Goal: Download file/media

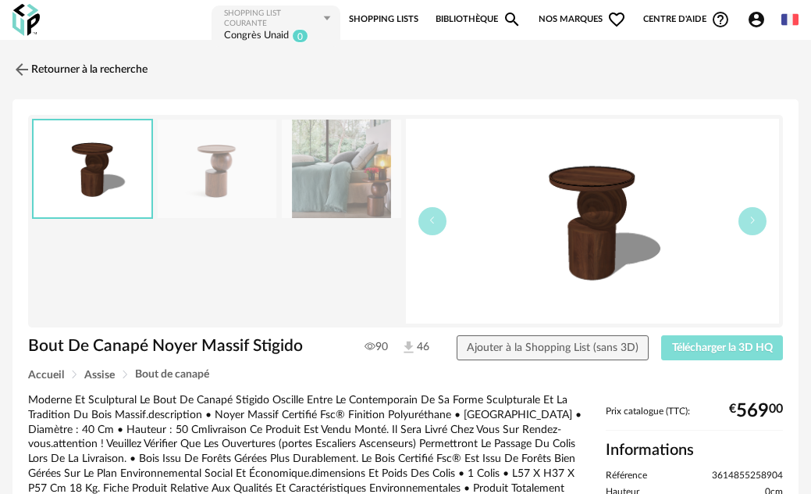
click at [703, 351] on span "Télécharger la 3D HQ" at bounding box center [722, 347] width 101 height 11
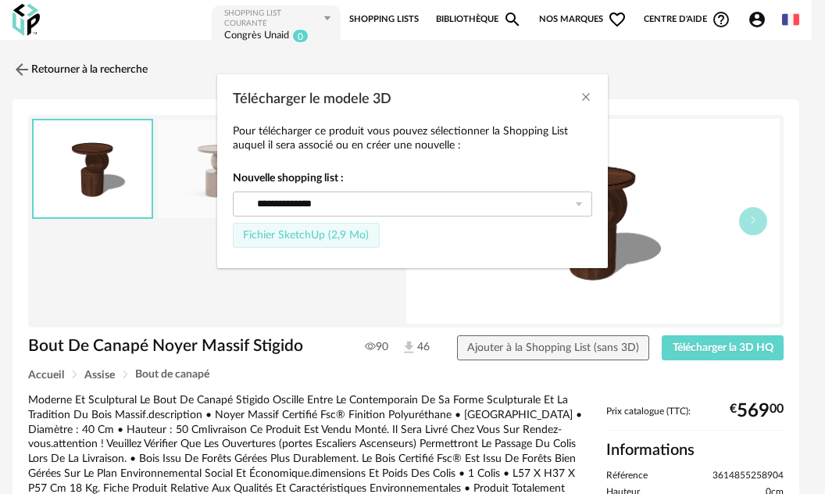
click at [319, 241] on span "Fichier SketchUp (2,9 Mo)" at bounding box center [306, 235] width 126 height 11
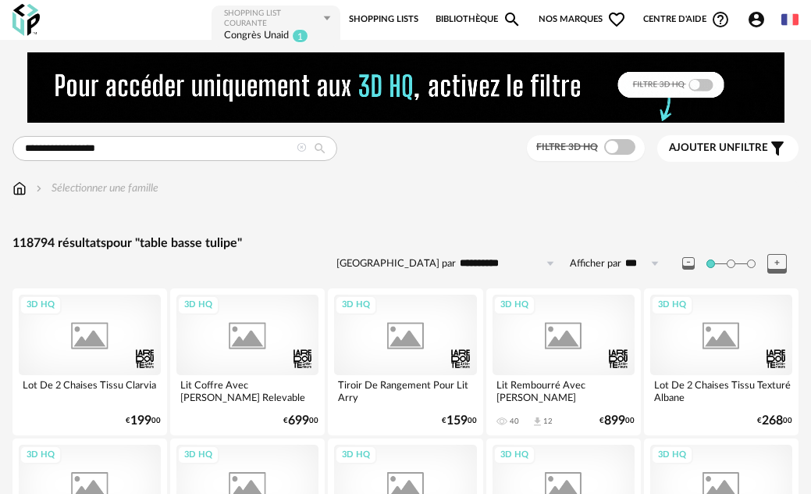
type input "**********"
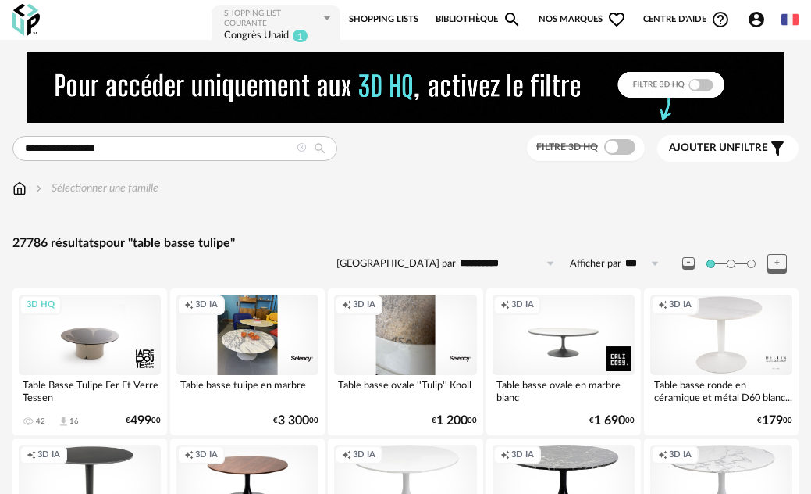
click at [100, 327] on div "3D HQ" at bounding box center [90, 334] width 142 height 80
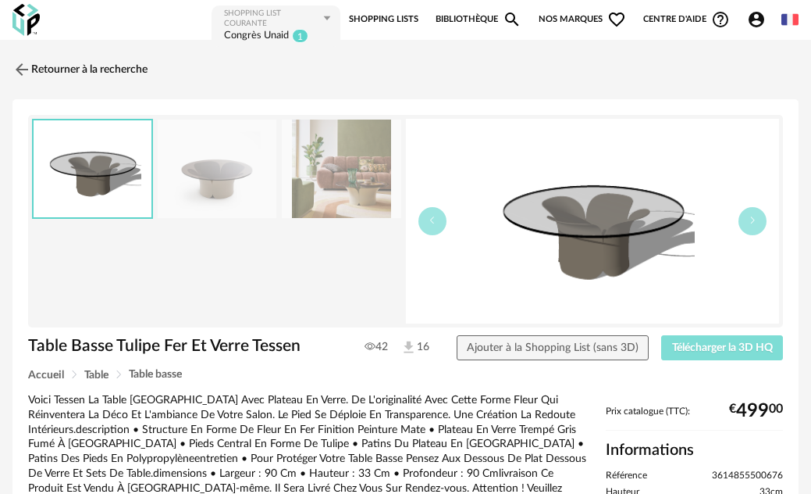
click at [717, 349] on span "Télécharger la 3D HQ" at bounding box center [722, 347] width 101 height 11
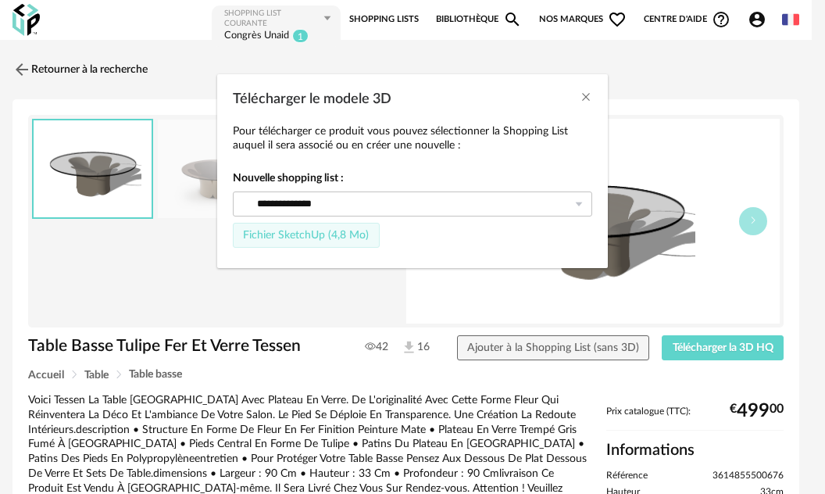
click at [332, 235] on span "Fichier SketchUp (4,8 Mo)" at bounding box center [306, 235] width 126 height 11
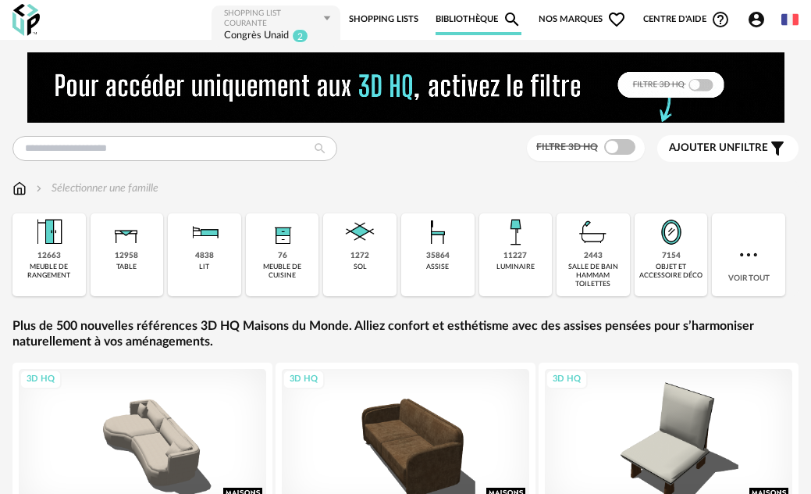
click at [587, 16] on span "Nos marques Heart Outline icon" at bounding box center [582, 19] width 87 height 31
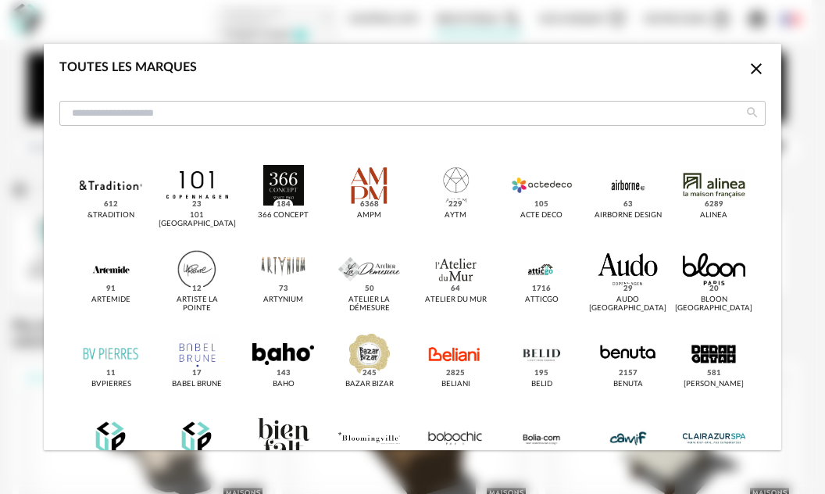
click at [748, 68] on icon "Close icon" at bounding box center [756, 68] width 19 height 19
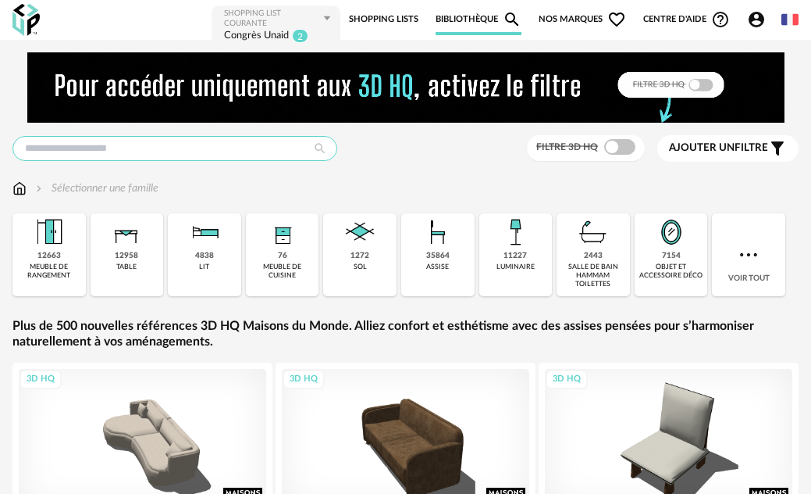
click at [191, 151] on input "text" at bounding box center [174, 148] width 325 height 25
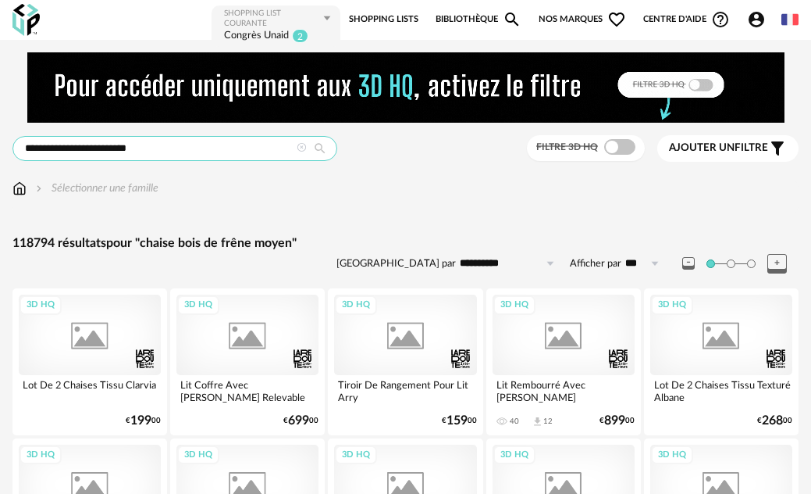
type input "**********"
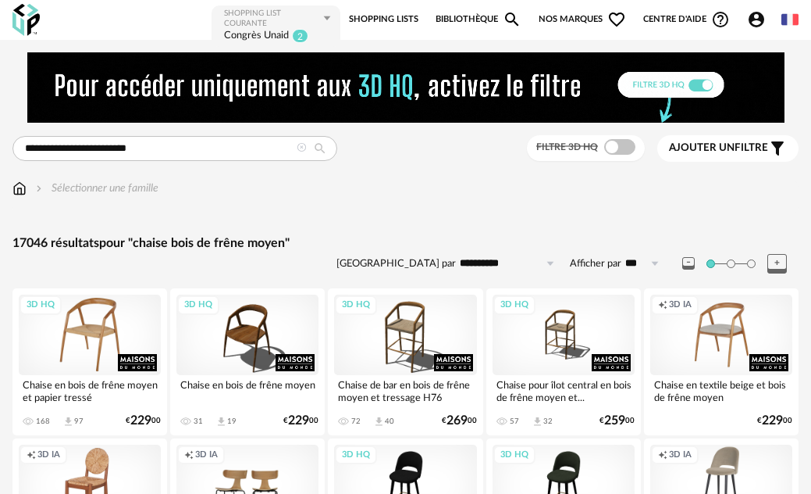
click at [78, 343] on div "3D HQ" at bounding box center [90, 334] width 142 height 80
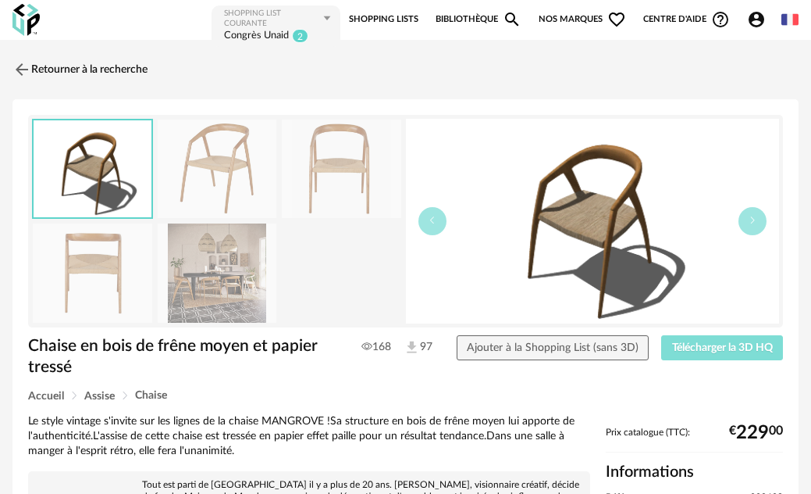
click at [726, 348] on span "Télécharger la 3D HQ" at bounding box center [722, 347] width 101 height 11
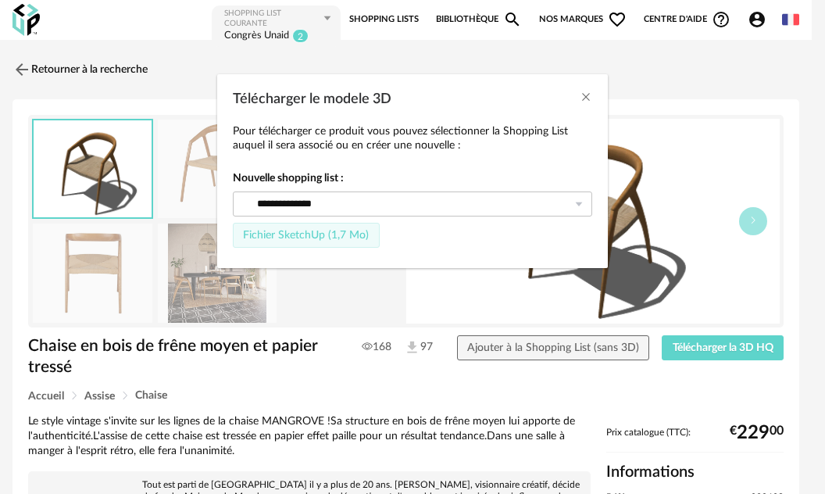
click at [294, 237] on span "Fichier SketchUp (1,7 Mo)" at bounding box center [306, 235] width 126 height 11
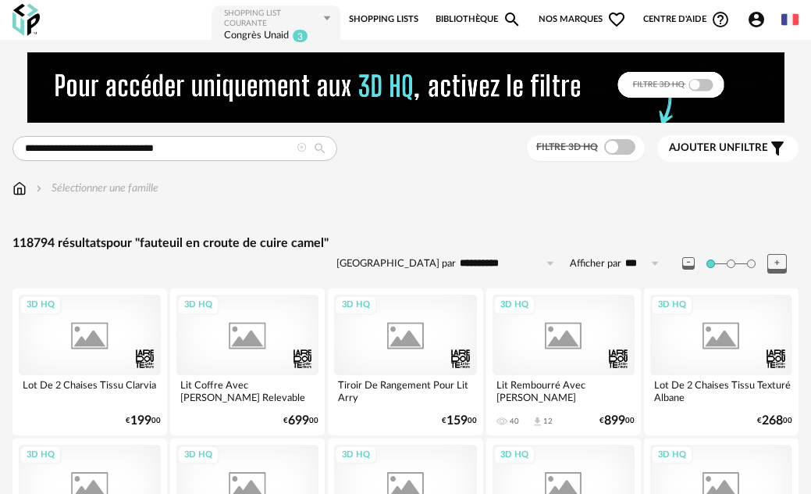
type input "**********"
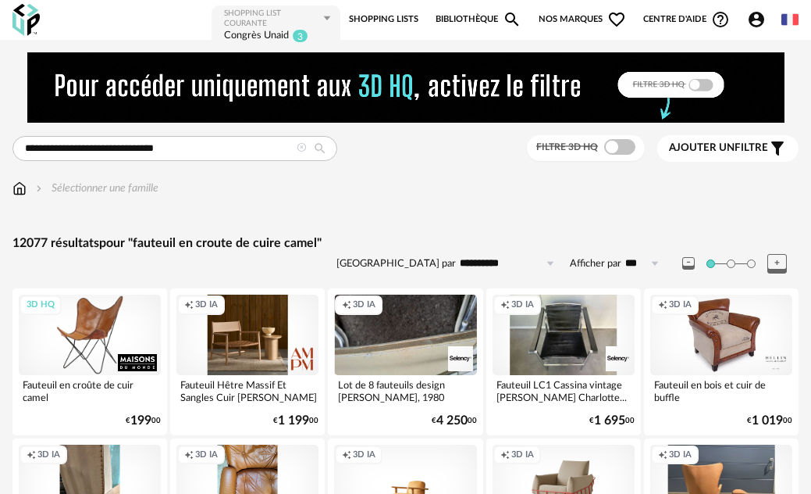
click at [80, 333] on div "3D HQ" at bounding box center [90, 334] width 142 height 80
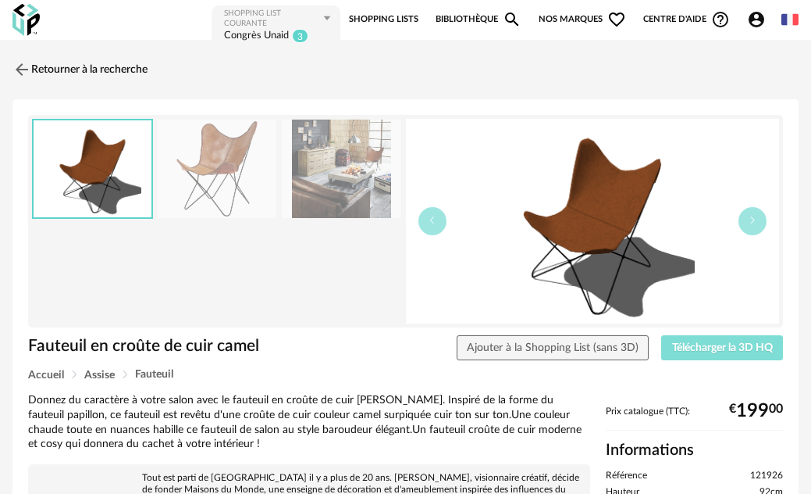
click at [730, 346] on span "Télécharger la 3D HQ" at bounding box center [722, 347] width 101 height 11
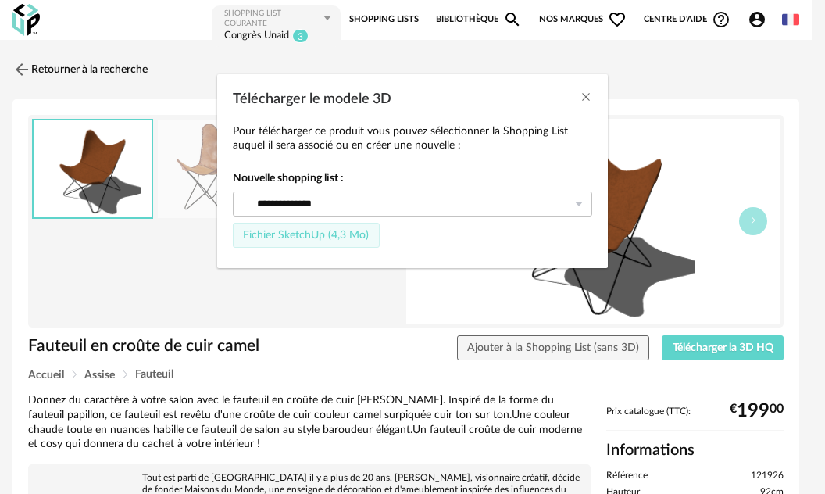
click at [317, 236] on span "Fichier SketchUp (4,3 Mo)" at bounding box center [306, 235] width 126 height 11
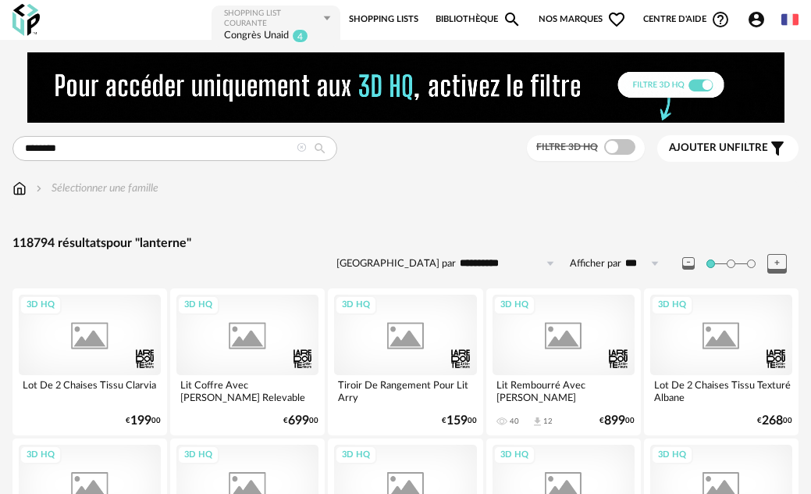
type input "********"
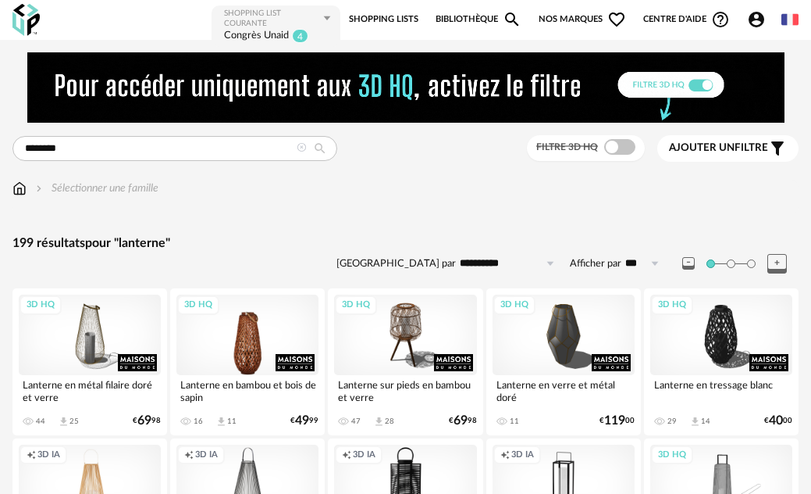
click at [226, 355] on div "3D HQ" at bounding box center [248, 334] width 142 height 80
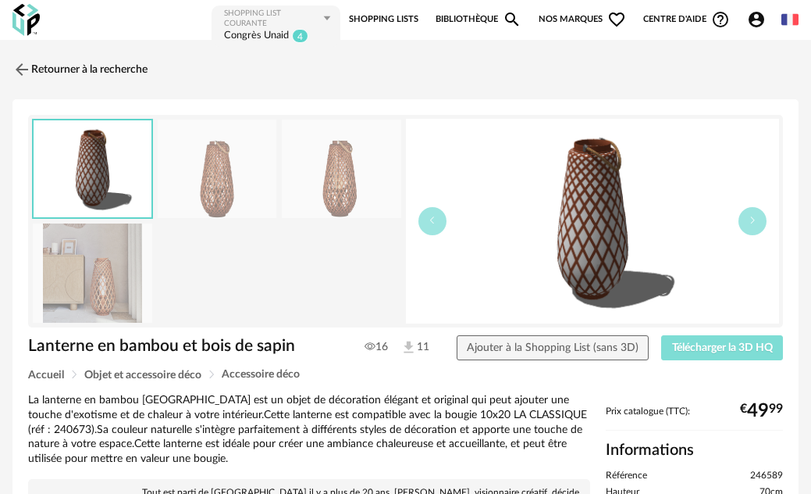
click at [763, 346] on span "Télécharger la 3D HQ" at bounding box center [722, 347] width 101 height 11
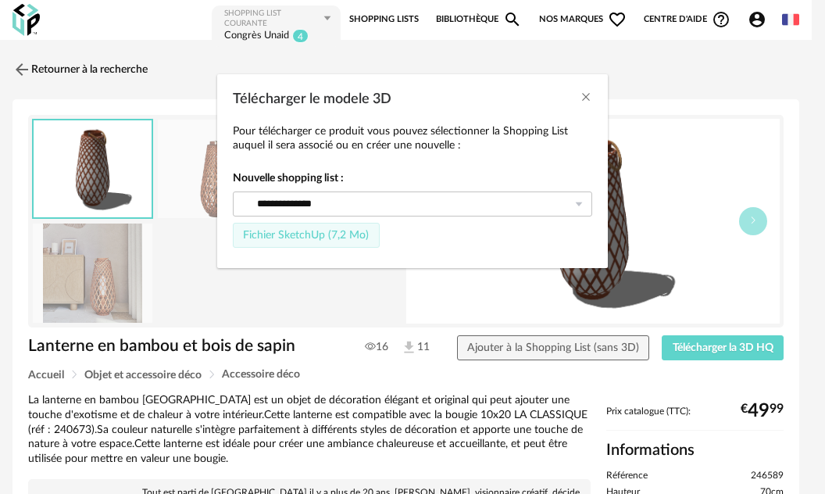
click at [316, 237] on span "Fichier SketchUp (7,2 Mo)" at bounding box center [306, 235] width 126 height 11
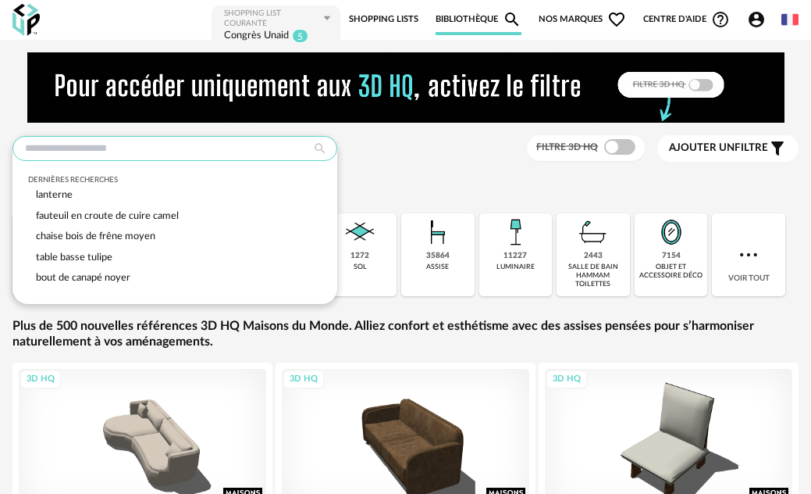
click at [132, 151] on input "text" at bounding box center [174, 148] width 325 height 25
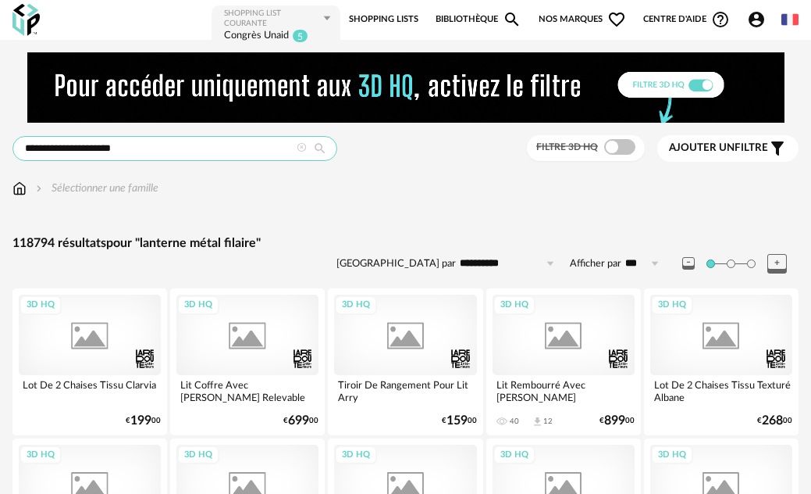
type input "**********"
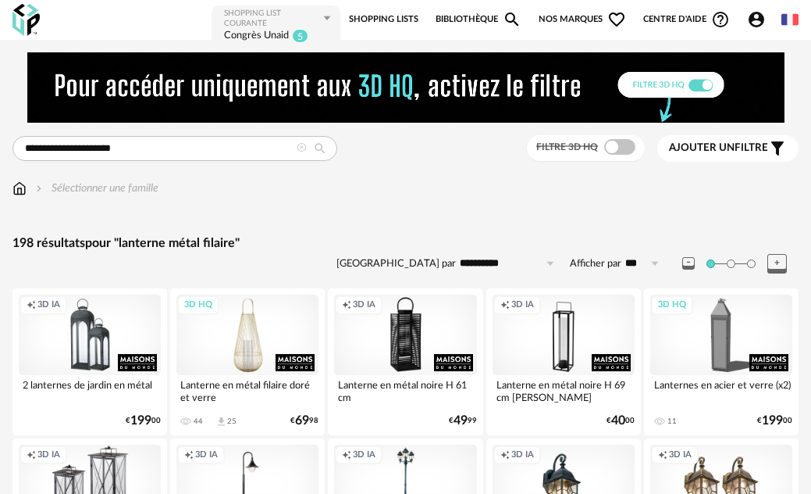
click at [234, 333] on div "3D HQ" at bounding box center [248, 334] width 142 height 80
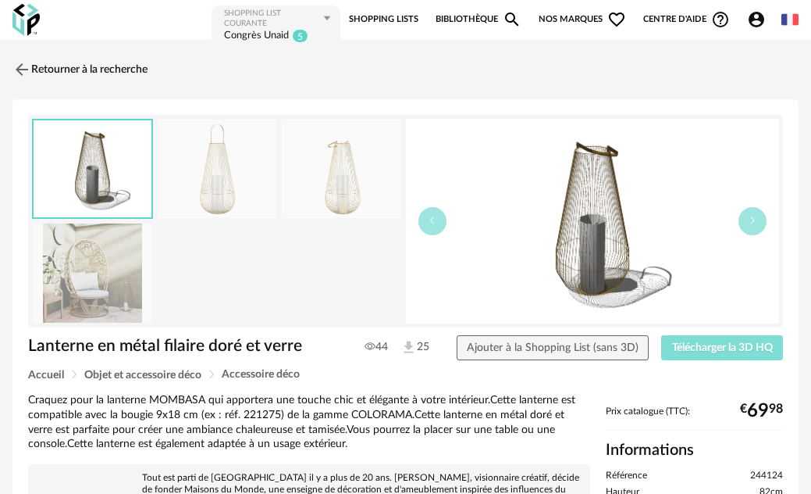
click at [736, 355] on button "Télécharger la 3D HQ" at bounding box center [723, 347] width 122 height 25
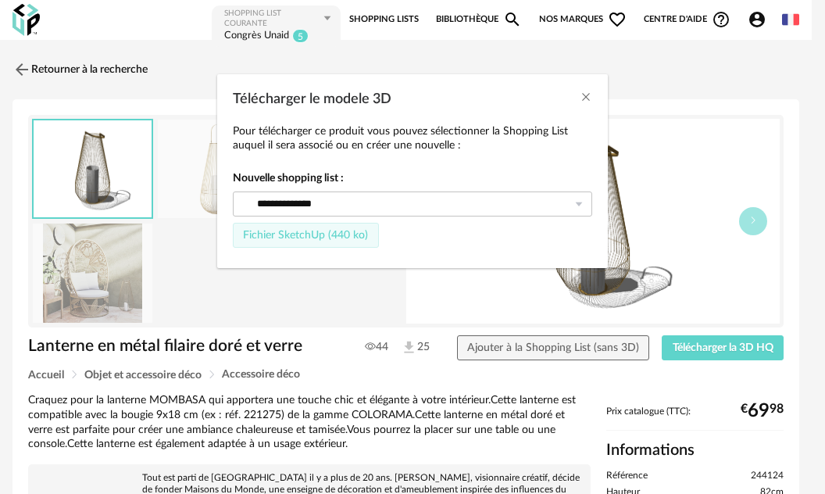
click at [351, 238] on span "Fichier SketchUp (440 ko)" at bounding box center [305, 235] width 125 height 11
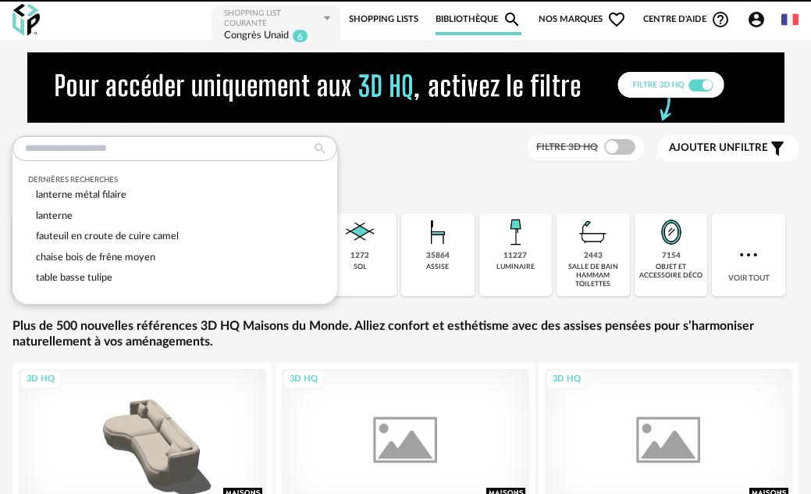
click at [76, 154] on input "text" at bounding box center [174, 148] width 325 height 25
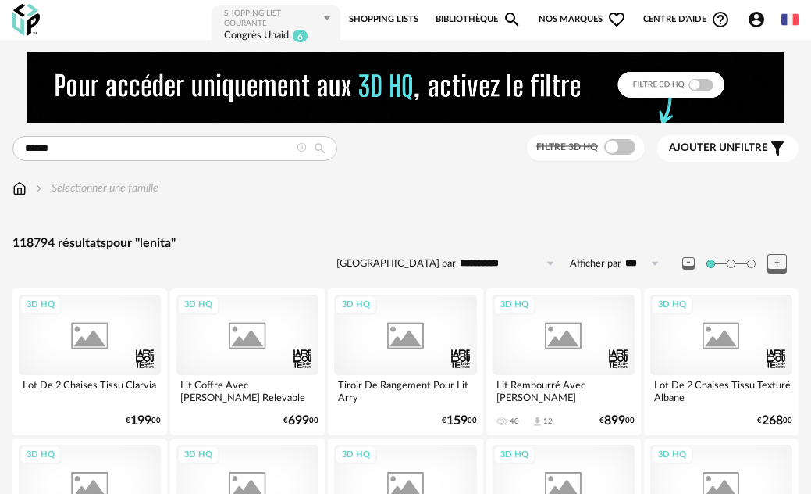
type input "******"
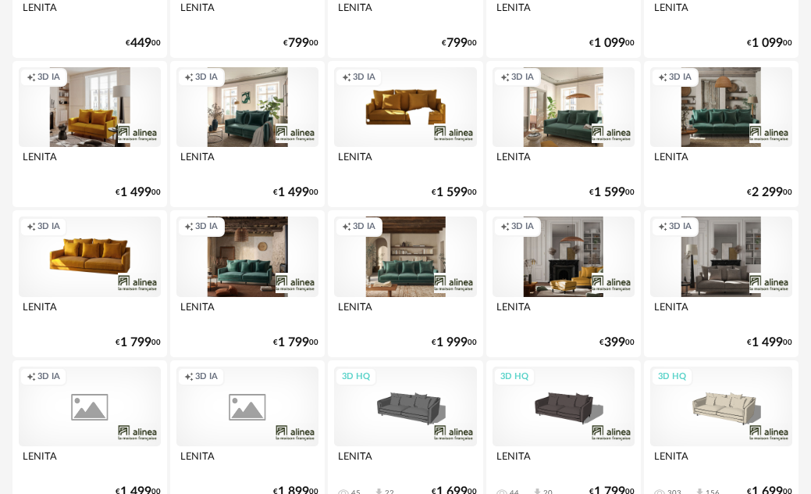
scroll to position [391, 0]
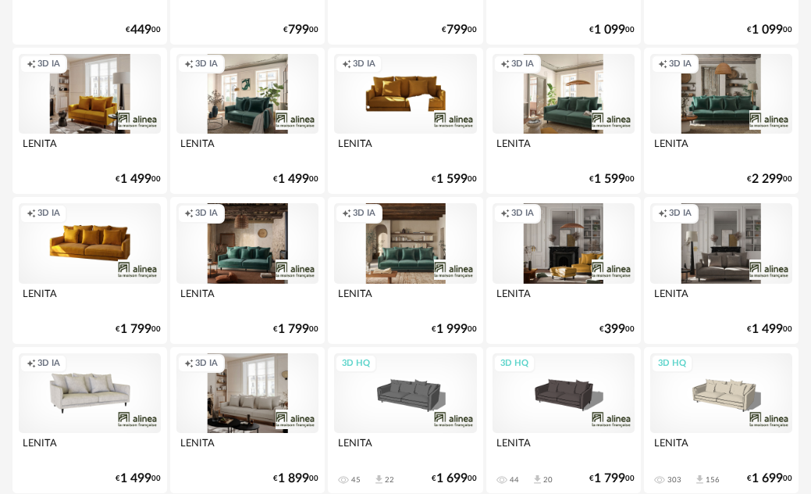
click at [42, 355] on div "Creation icon 3D IA" at bounding box center [44, 364] width 48 height 20
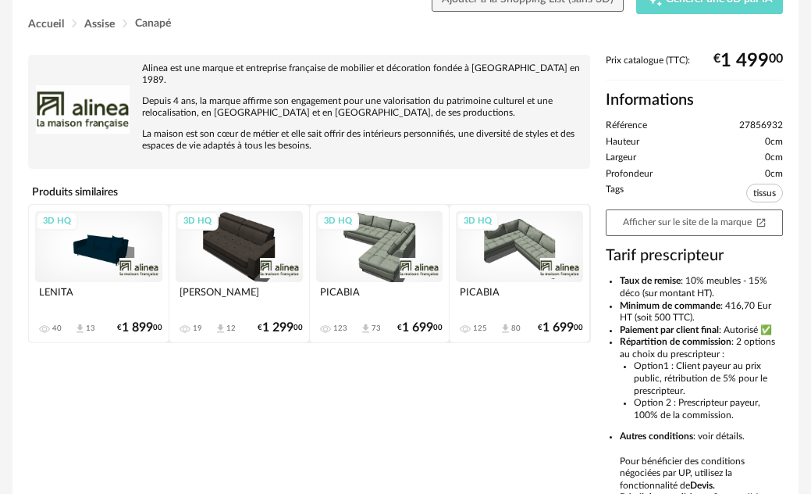
scroll to position [312, 0]
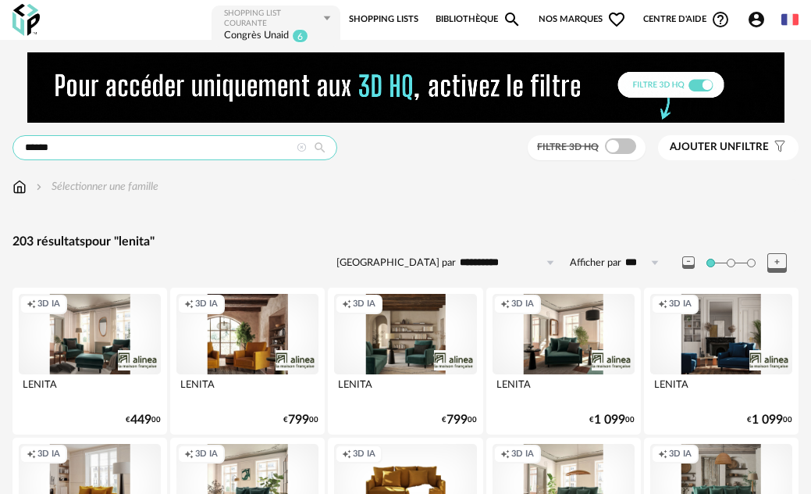
click at [119, 152] on input "******" at bounding box center [174, 147] width 325 height 25
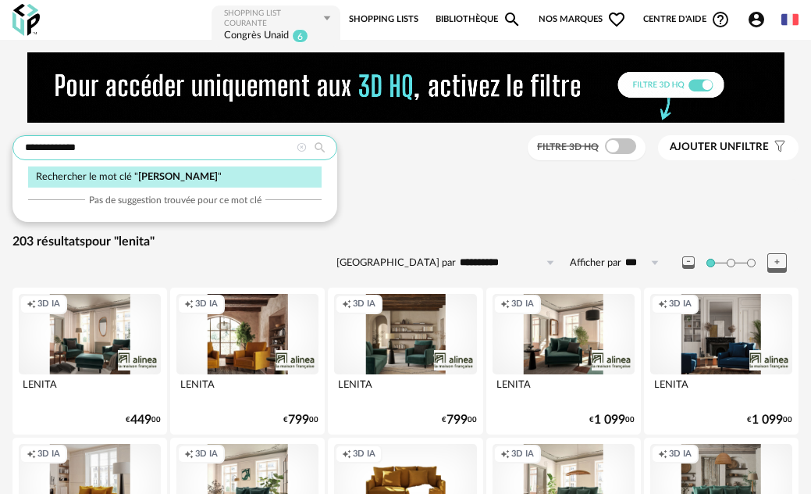
type input "**********"
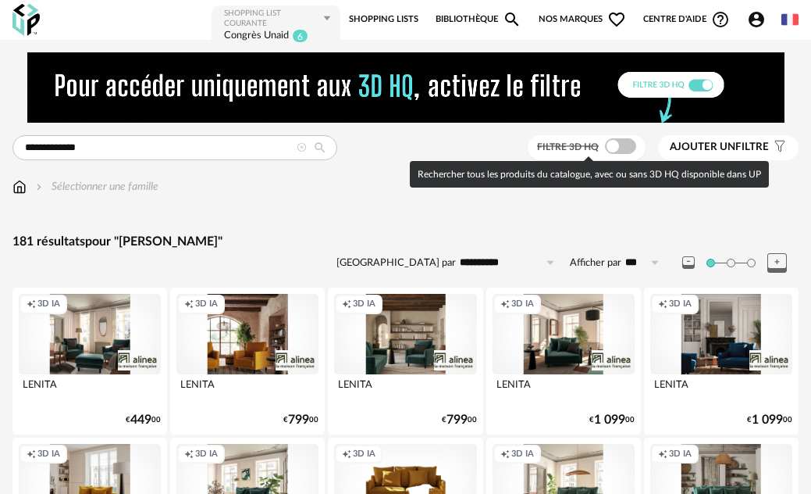
click at [629, 138] on span at bounding box center [620, 146] width 31 height 16
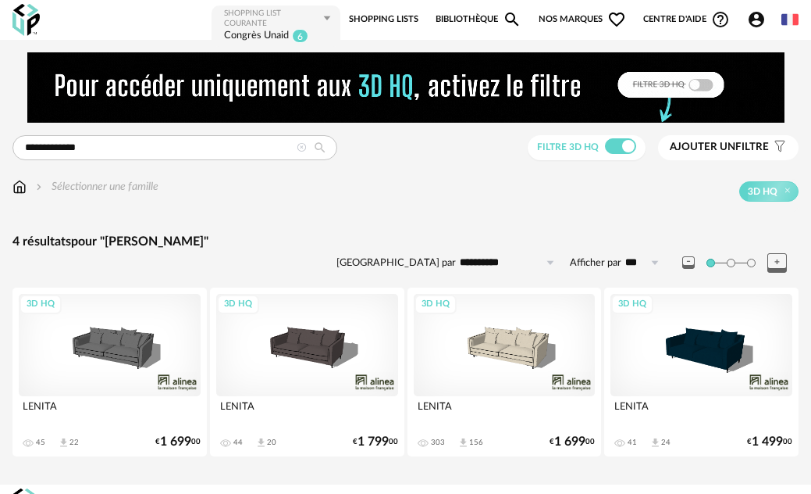
click at [528, 337] on div "3D HQ" at bounding box center [505, 345] width 182 height 102
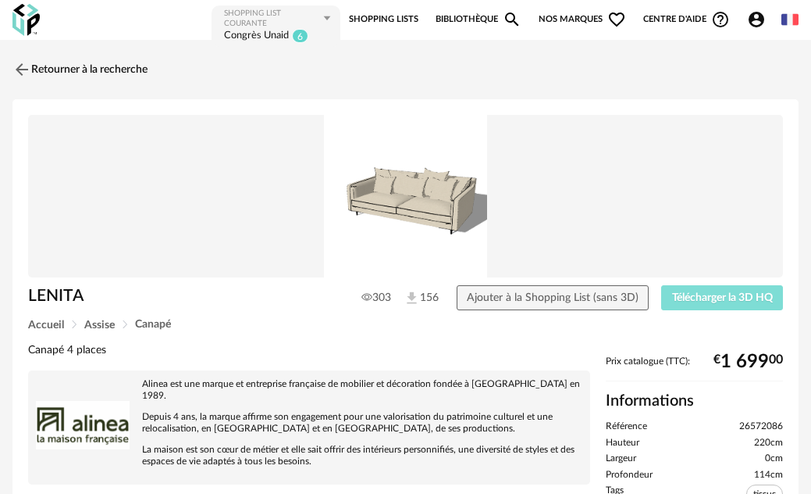
click at [700, 304] on button "Télécharger la 3D HQ" at bounding box center [723, 297] width 122 height 25
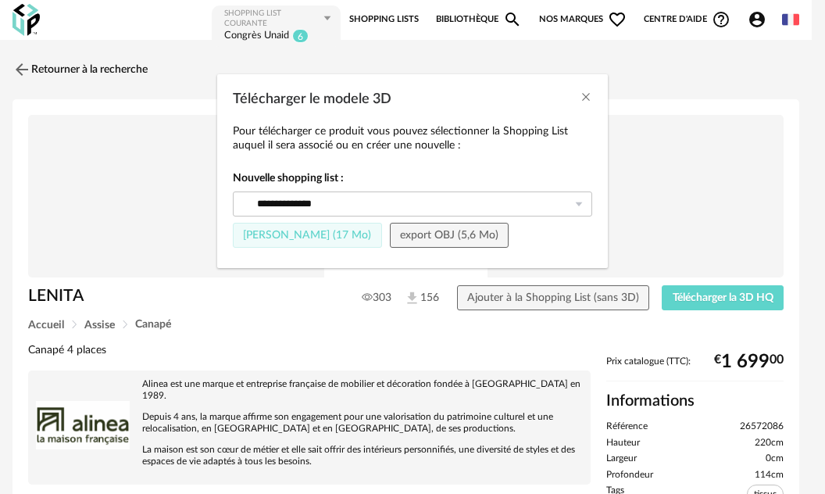
drag, startPoint x: 300, startPoint y: 235, endPoint x: 344, endPoint y: 244, distance: 44.6
click at [300, 234] on span "Fichier SketchUp (17 Mo)" at bounding box center [307, 235] width 128 height 11
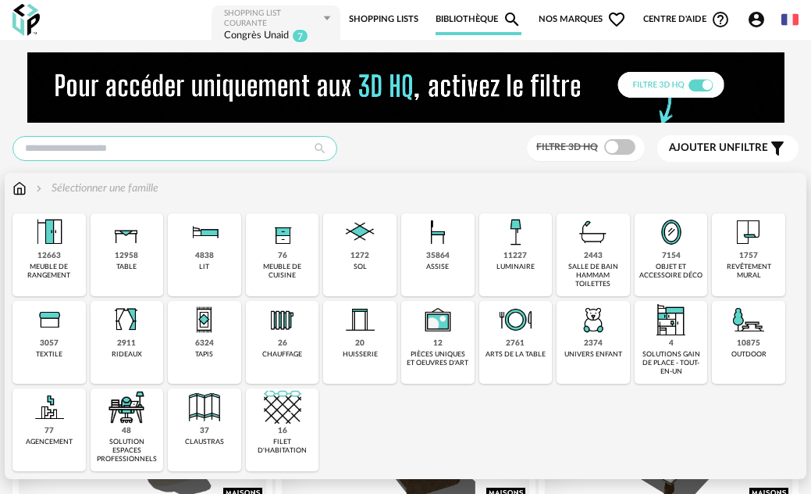
click at [65, 144] on input "text" at bounding box center [174, 148] width 325 height 25
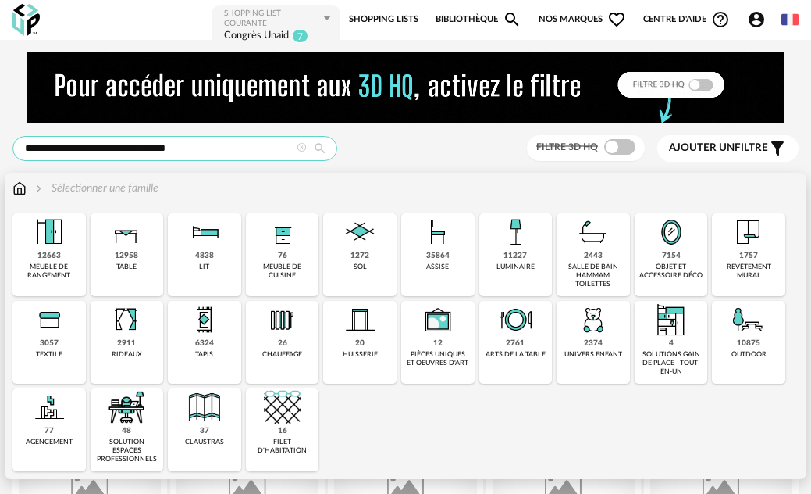
type input "**********"
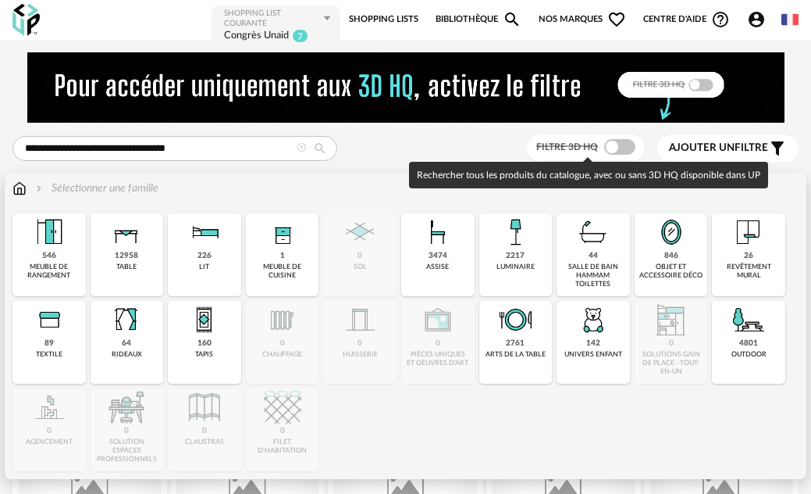
click at [633, 141] on div at bounding box center [405, 247] width 811 height 494
click at [625, 143] on span at bounding box center [620, 147] width 31 height 16
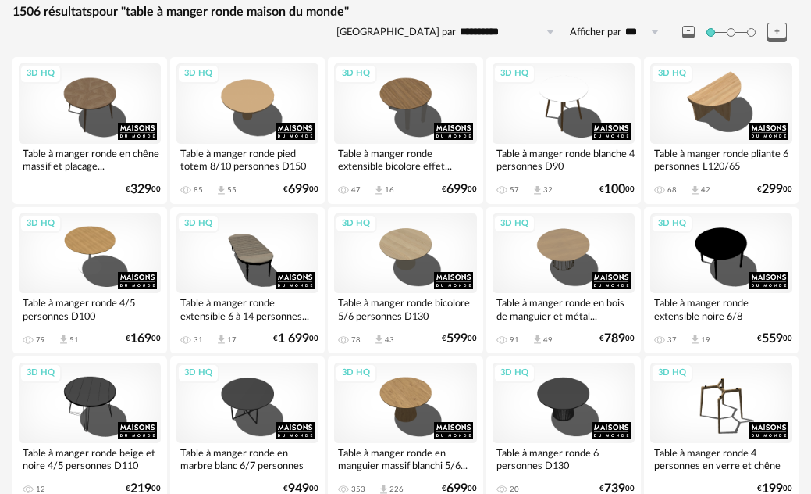
scroll to position [312, 0]
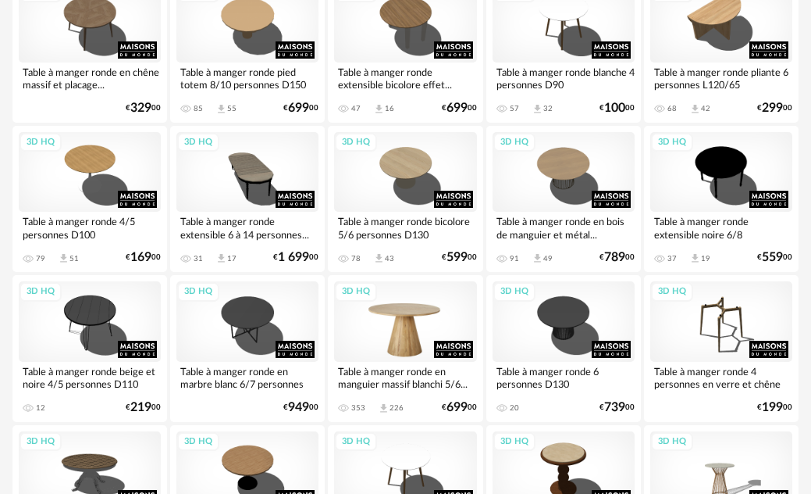
click at [398, 323] on div "3D HQ" at bounding box center [405, 321] width 142 height 80
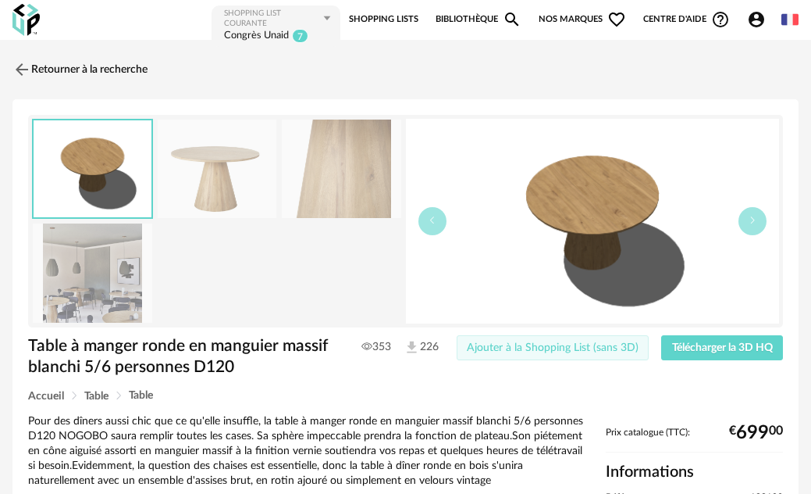
drag, startPoint x: 491, startPoint y: 352, endPoint x: 555, endPoint y: 350, distance: 63.3
click at [494, 351] on span "Ajouter à la Shopping List (sans 3D)" at bounding box center [553, 347] width 172 height 11
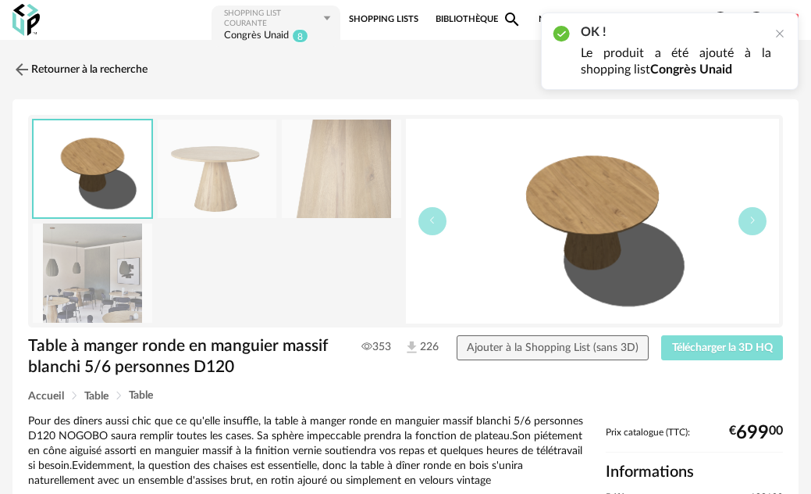
click at [764, 347] on span "Télécharger la 3D HQ" at bounding box center [722, 347] width 101 height 11
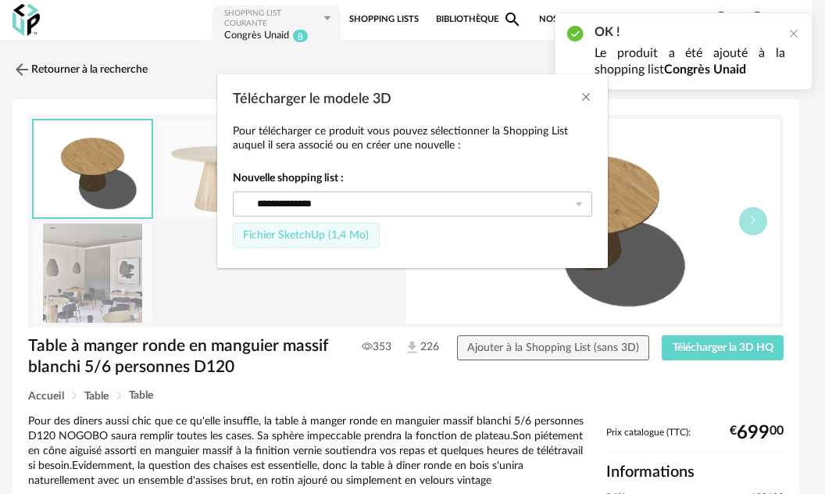
click at [354, 239] on span "Fichier SketchUp (1,4 Mo)" at bounding box center [306, 235] width 126 height 11
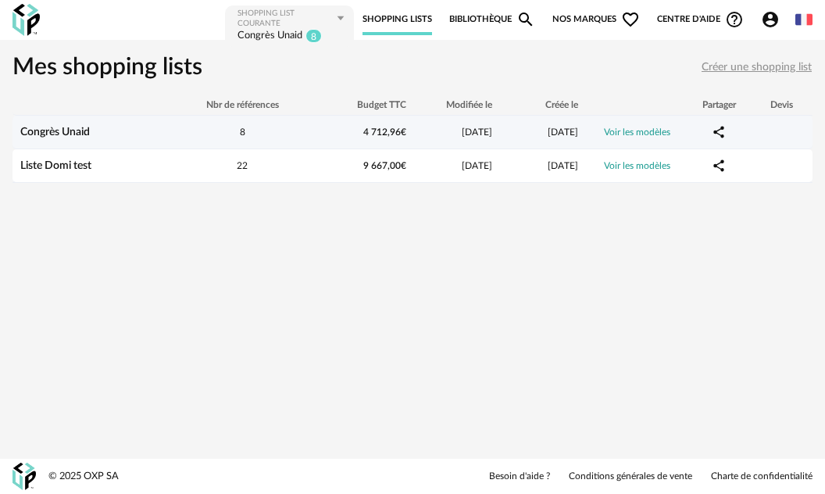
click at [70, 134] on link "Congrès Unaid" at bounding box center [55, 132] width 70 height 11
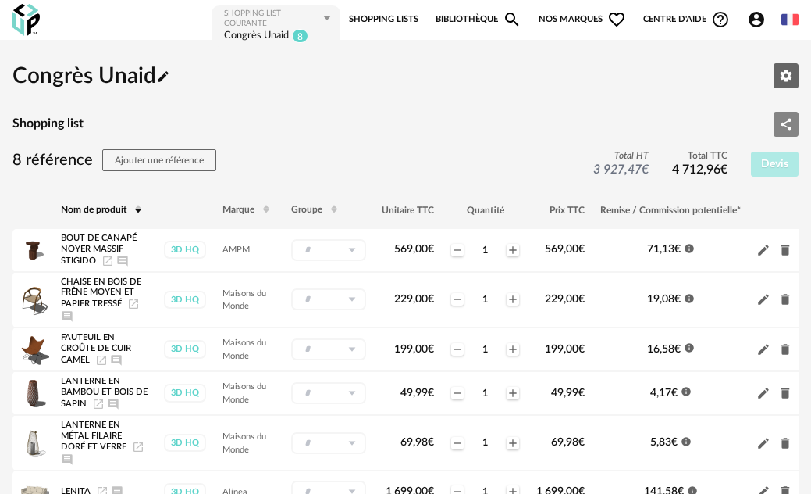
click at [783, 128] on icon "Share Variant icon" at bounding box center [786, 124] width 14 height 14
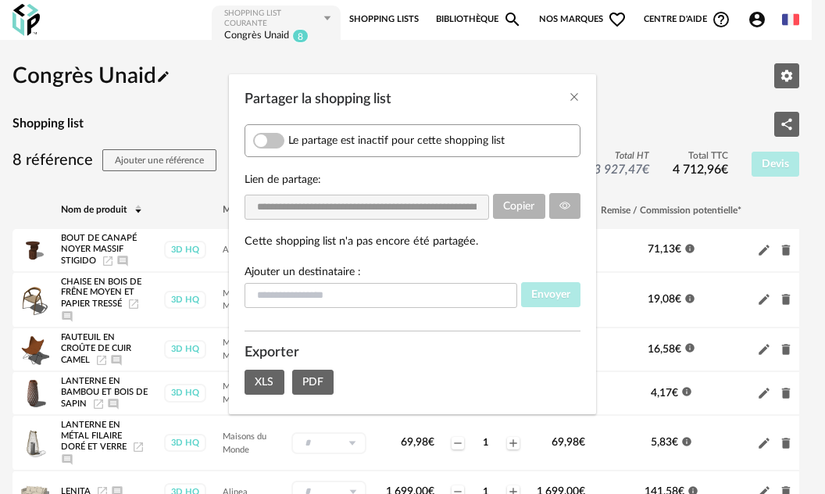
click at [580, 96] on div "Partager la shopping list" at bounding box center [412, 95] width 367 height 42
click at [572, 96] on icon "Close" at bounding box center [574, 97] width 12 height 12
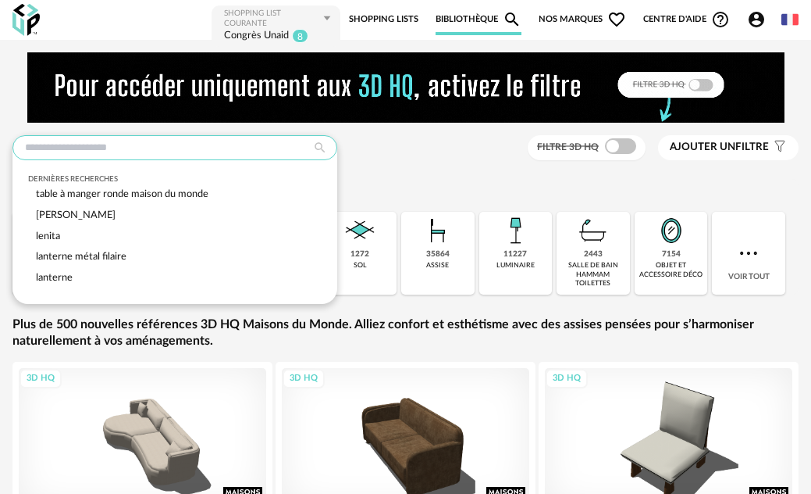
click at [169, 153] on input "text" at bounding box center [174, 147] width 325 height 25
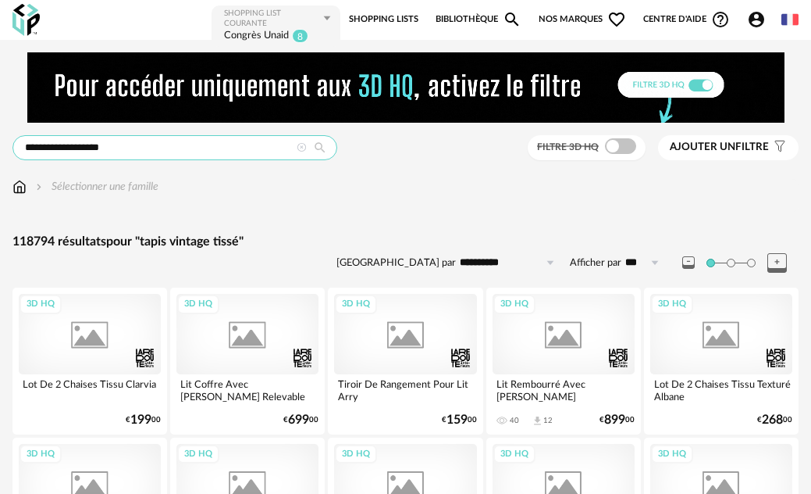
type input "**********"
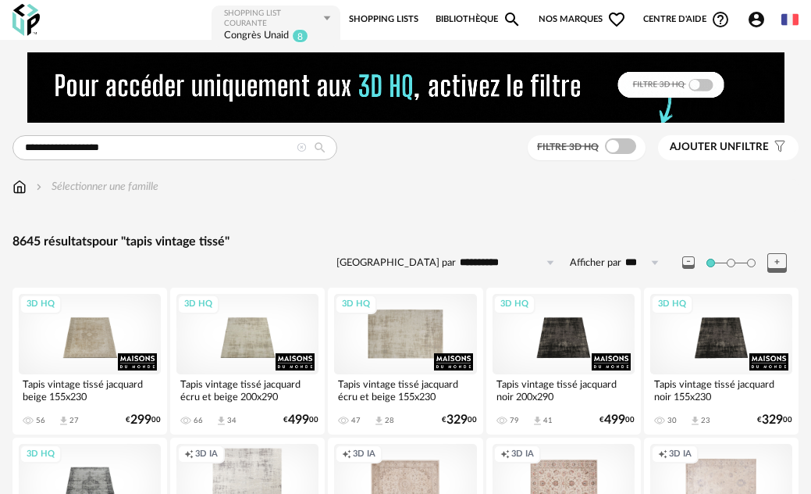
click at [396, 346] on div "3D HQ" at bounding box center [405, 334] width 142 height 80
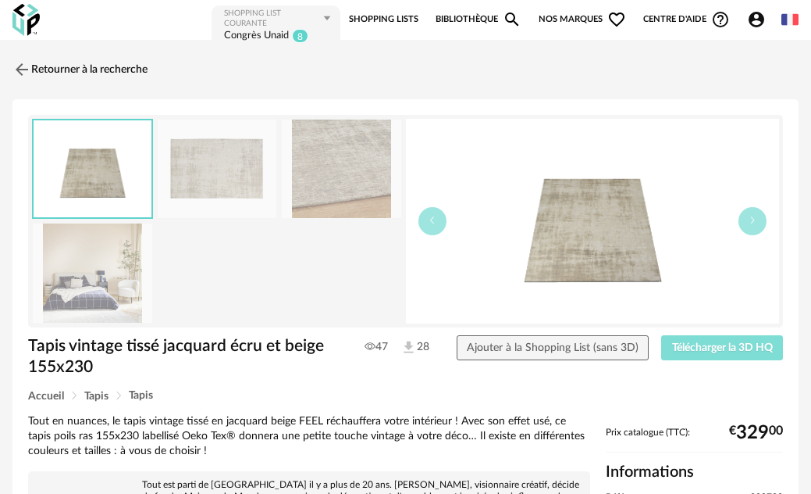
click at [683, 343] on span "Télécharger la 3D HQ" at bounding box center [722, 347] width 101 height 11
